Goal: Task Accomplishment & Management: Complete application form

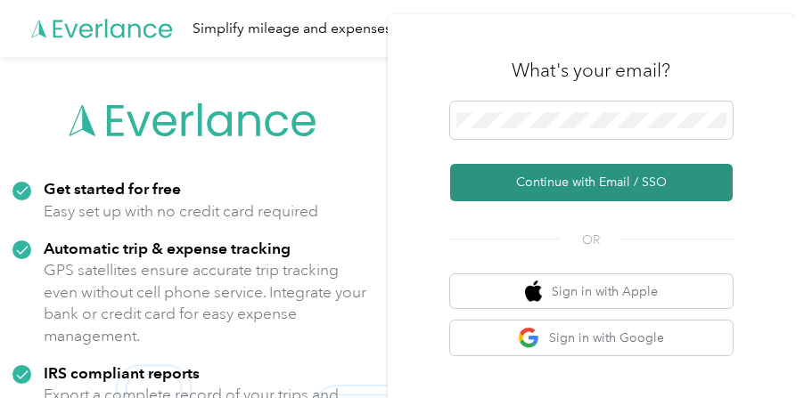
click at [594, 178] on button "Continue with Email / SSO" at bounding box center [591, 182] width 283 height 37
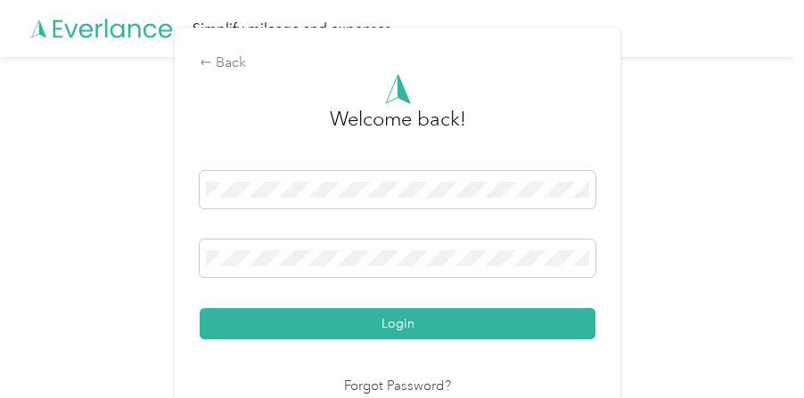
click at [453, 322] on button "Login" at bounding box center [398, 323] width 396 height 31
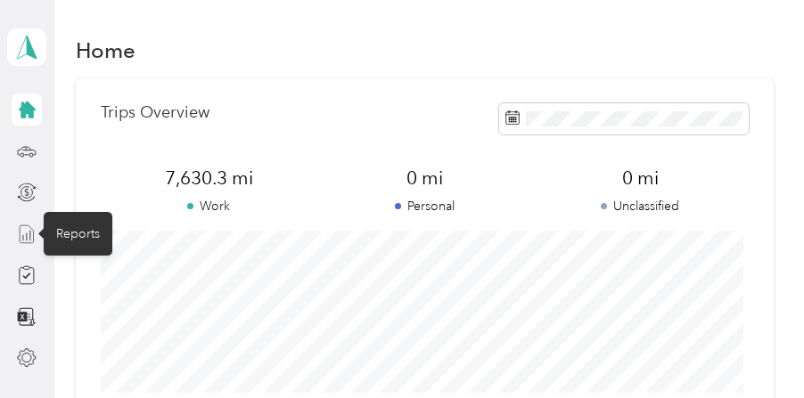
click at [28, 230] on icon at bounding box center [27, 235] width 20 height 20
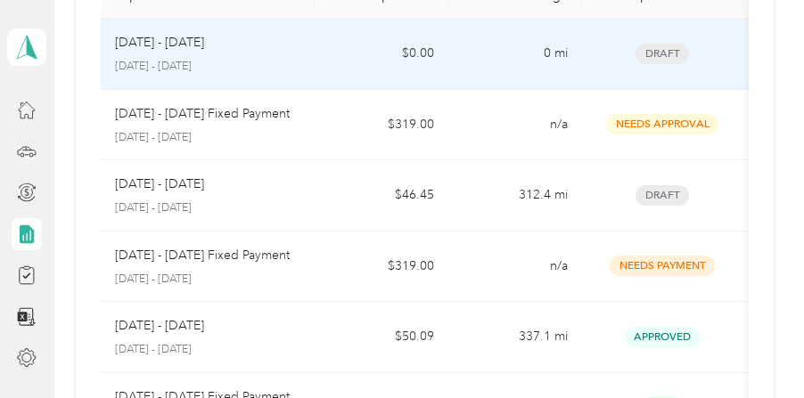
scroll to position [178, 0]
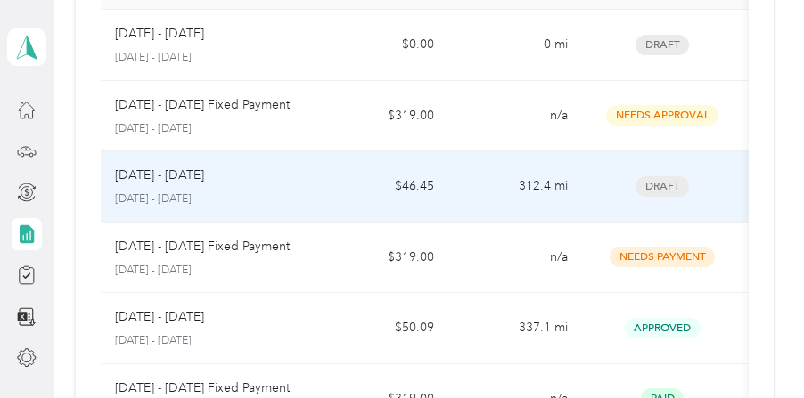
click at [194, 173] on p "[DATE] - [DATE]" at bounding box center [159, 176] width 89 height 20
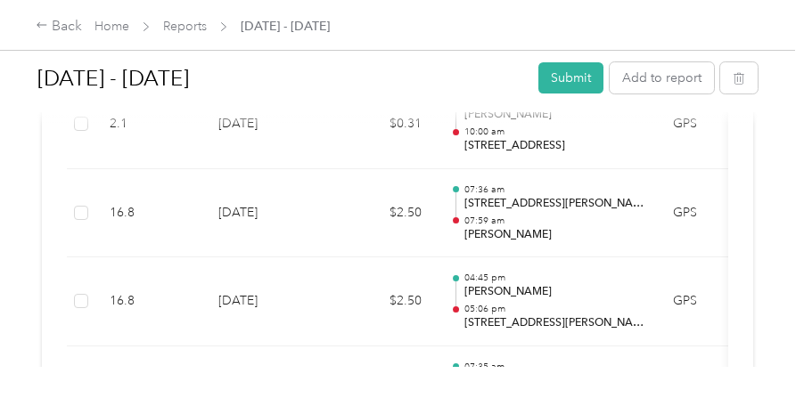
scroll to position [6535, 0]
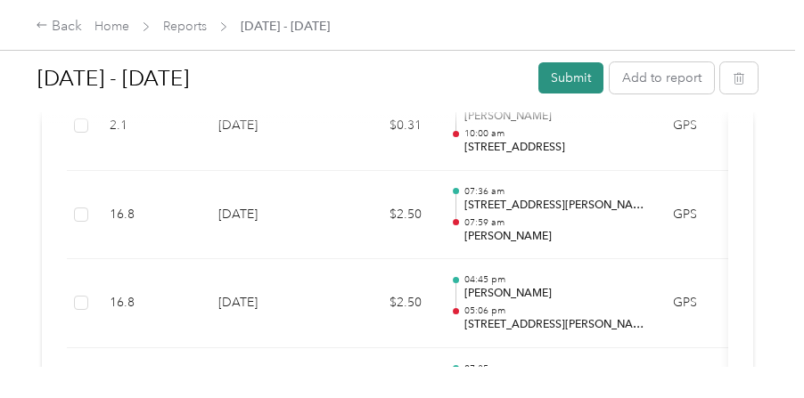
click at [565, 83] on button "Submit" at bounding box center [570, 77] width 65 height 31
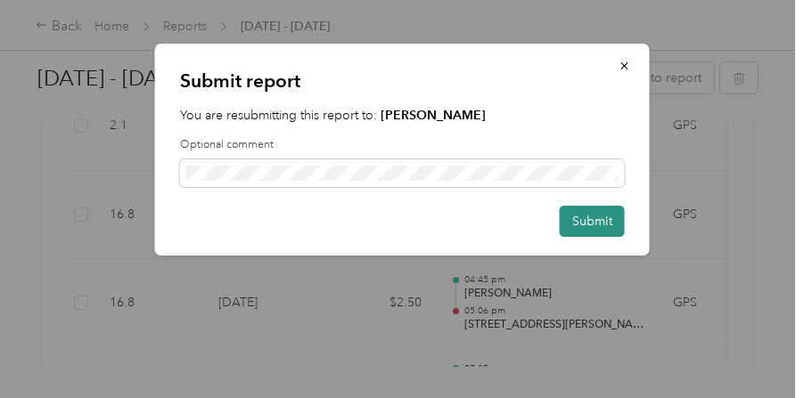
click at [596, 218] on button "Submit" at bounding box center [592, 221] width 65 height 31
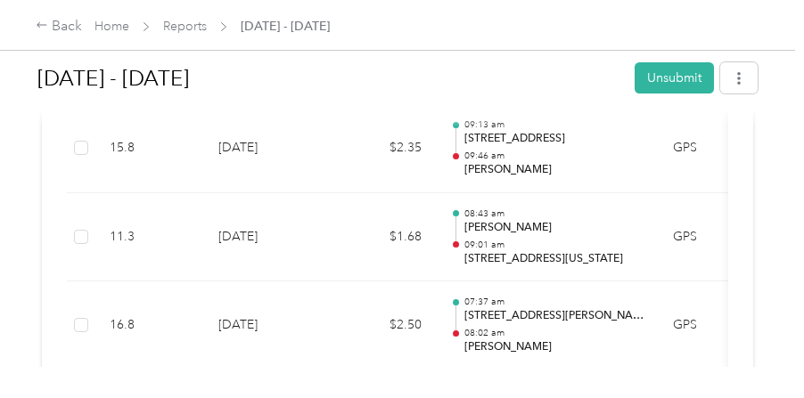
scroll to position [5956, 0]
